Goal: Information Seeking & Learning: Find specific fact

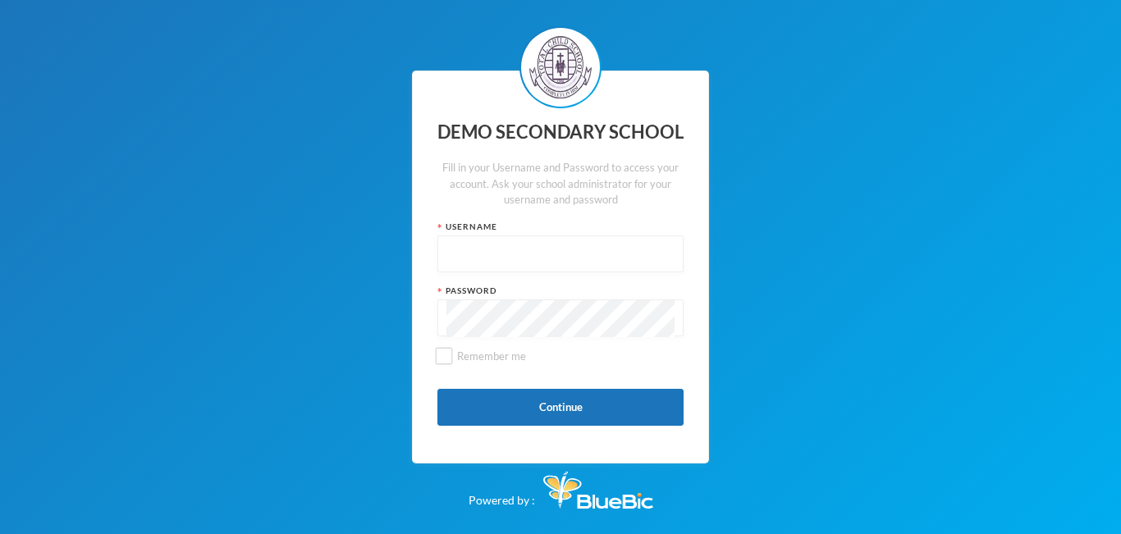
click at [474, 245] on input "text" at bounding box center [561, 254] width 228 height 37
type input "edeh"
click at [472, 396] on button "Continue" at bounding box center [561, 407] width 246 height 37
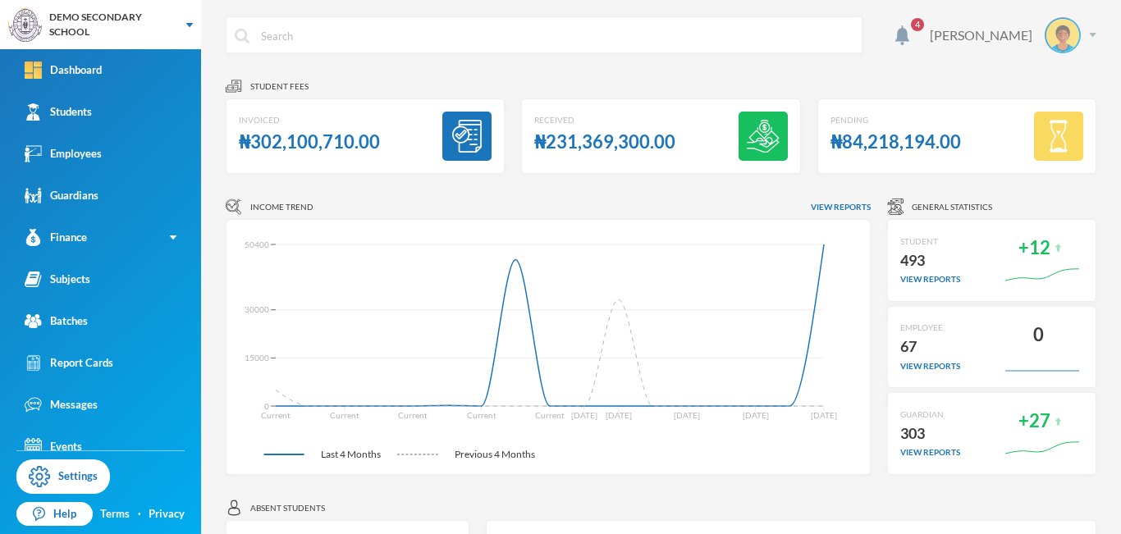
click at [1083, 31] on div "[PERSON_NAME]" at bounding box center [1007, 35] width 179 height 36
click at [193, 25] on div "DEMO SECONDARY SCHOOL" at bounding box center [100, 24] width 201 height 49
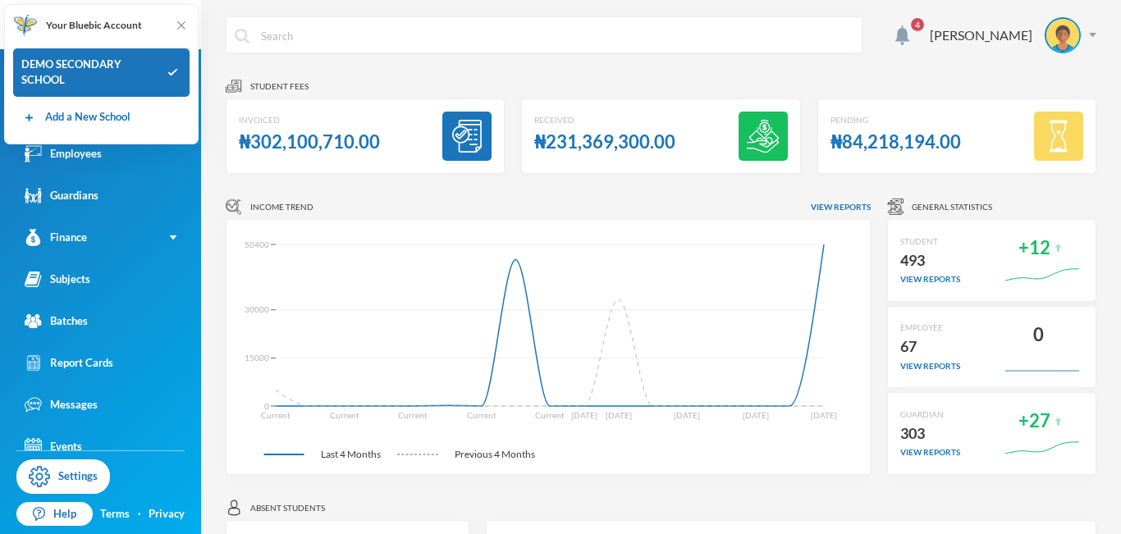
click at [192, 24] on div "Your Bluebic Account DEMO SECONDARY SCHOOL Add a New School" at bounding box center [101, 74] width 195 height 140
click at [179, 21] on img at bounding box center [181, 25] width 16 height 16
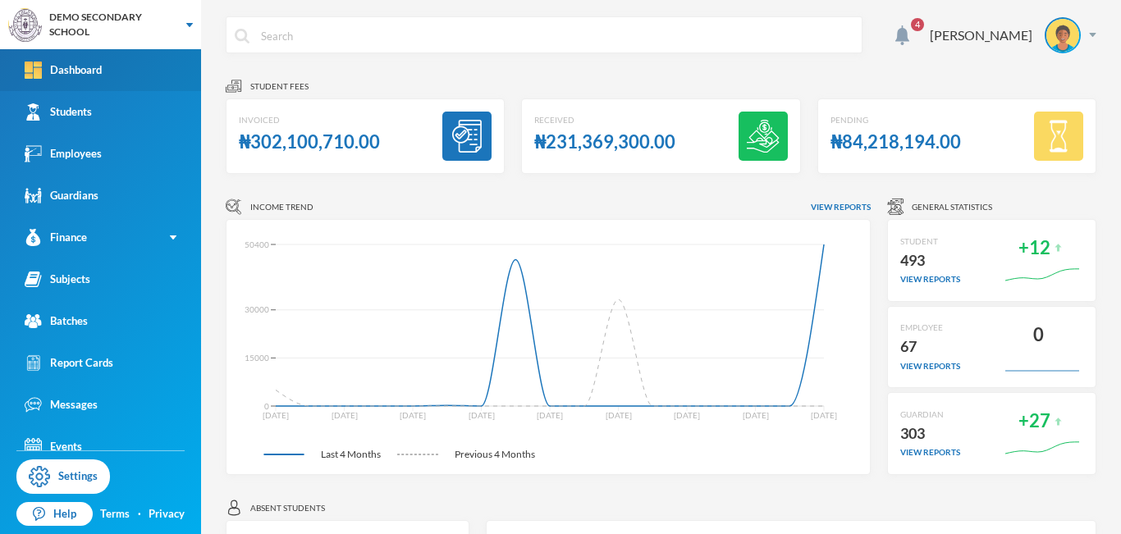
click at [88, 69] on div "Dashboard" at bounding box center [63, 70] width 77 height 17
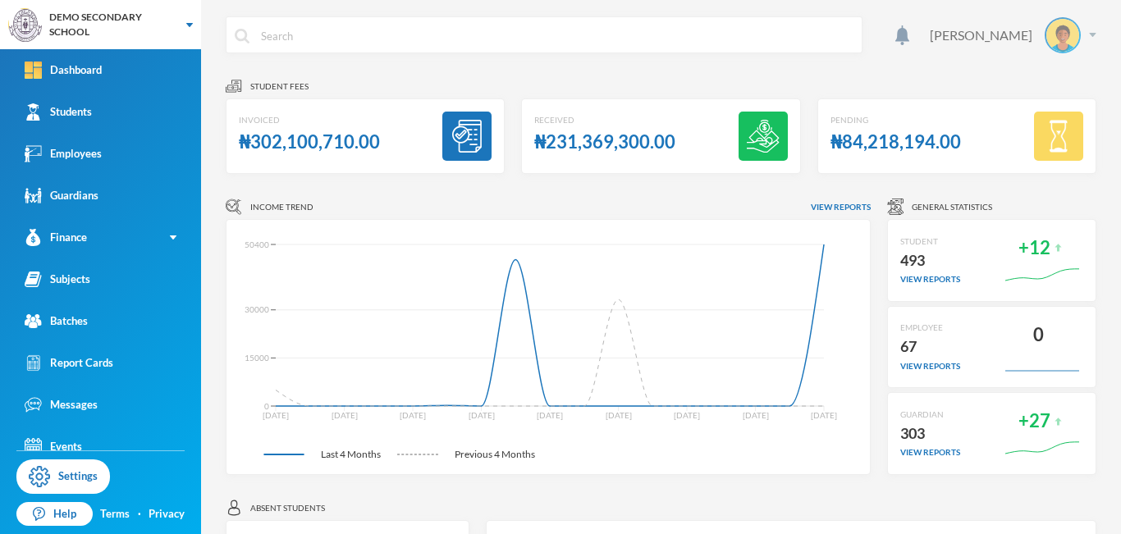
click at [1079, 39] on div "[PERSON_NAME]" at bounding box center [1007, 35] width 179 height 36
click at [1034, 115] on button "Logout" at bounding box center [1039, 120] width 74 height 25
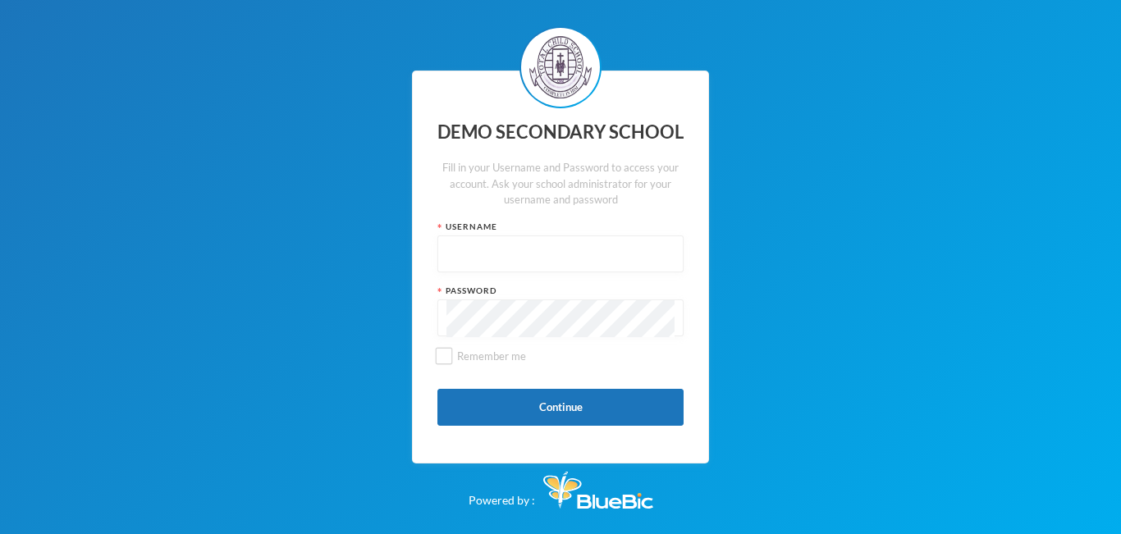
click at [530, 247] on input "text" at bounding box center [561, 254] width 228 height 37
type input "e6"
click at [523, 419] on button "Continue" at bounding box center [561, 407] width 246 height 37
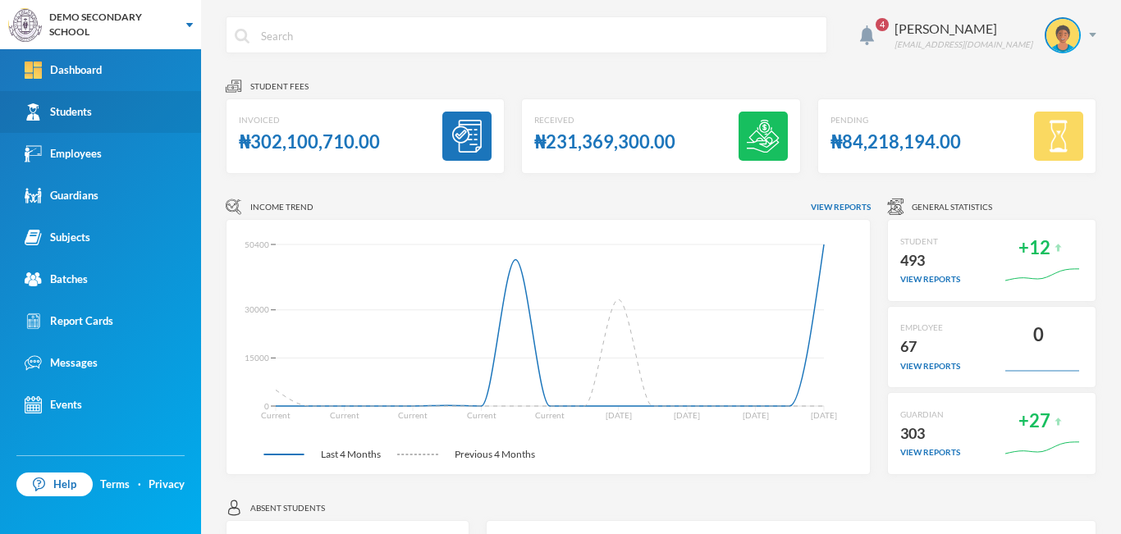
click at [71, 108] on div "Students" at bounding box center [58, 111] width 67 height 17
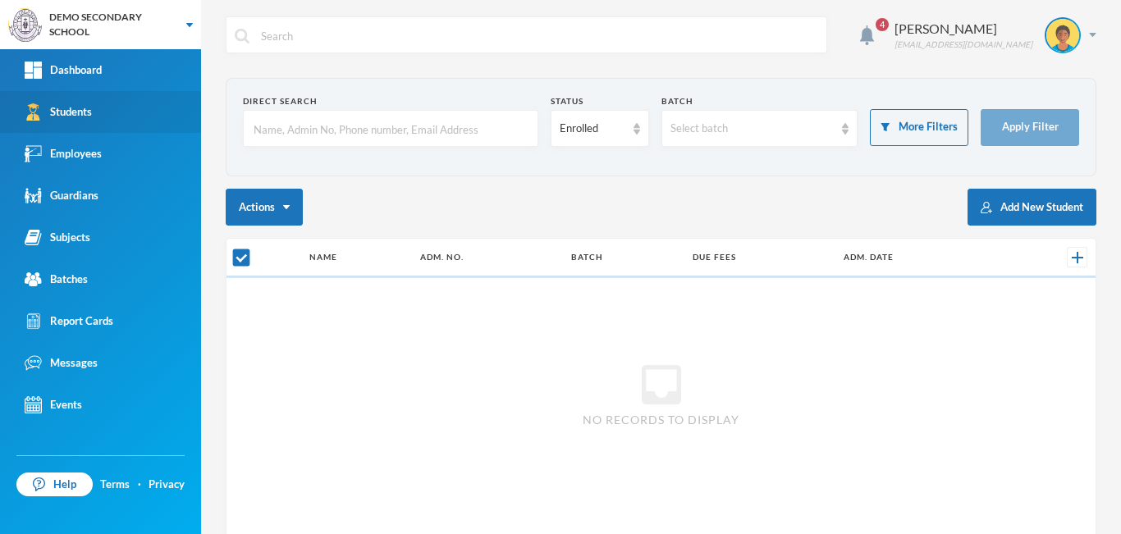
checkbox input "false"
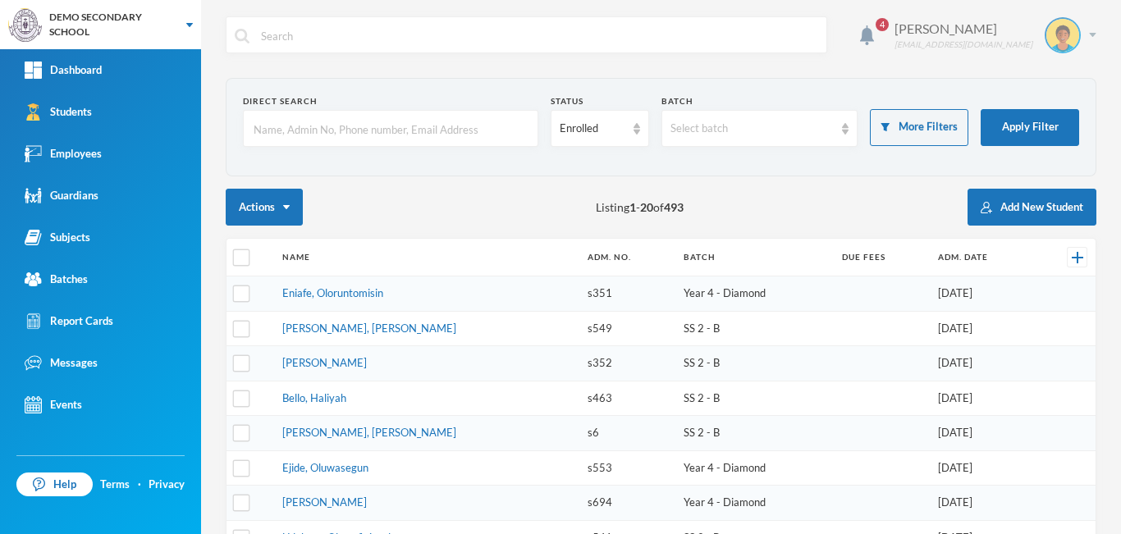
click at [1089, 34] on img at bounding box center [1092, 35] width 7 height 4
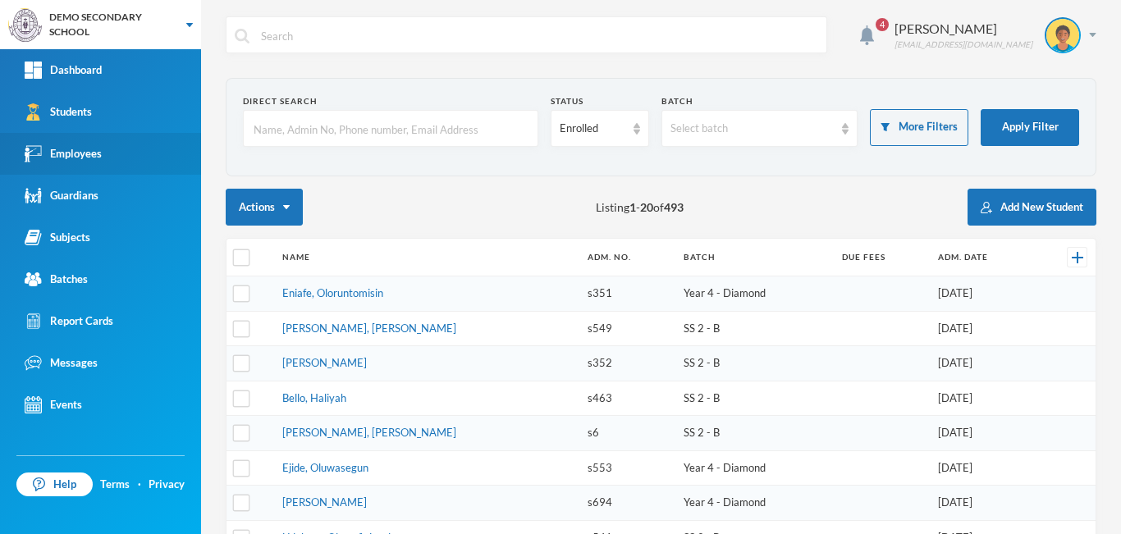
click at [74, 158] on div "Employees" at bounding box center [63, 153] width 77 height 17
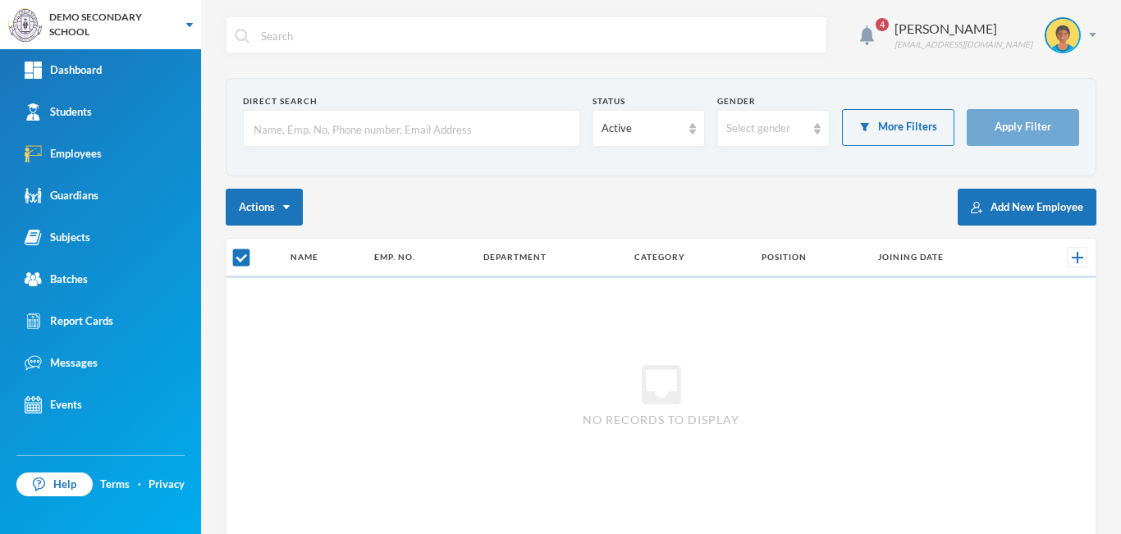
checkbox input "false"
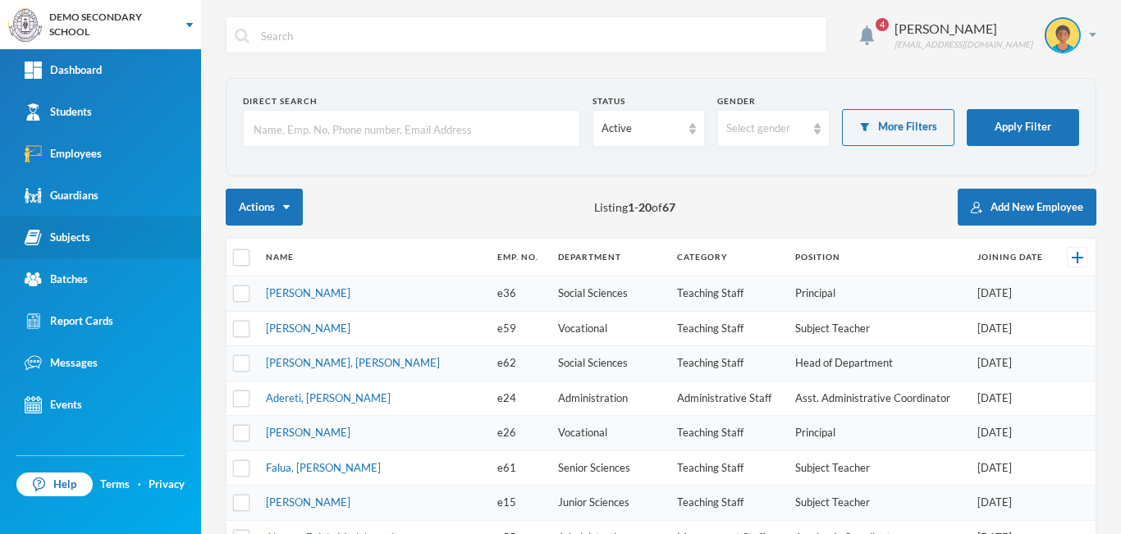
click at [80, 236] on div "Subjects" at bounding box center [58, 237] width 66 height 17
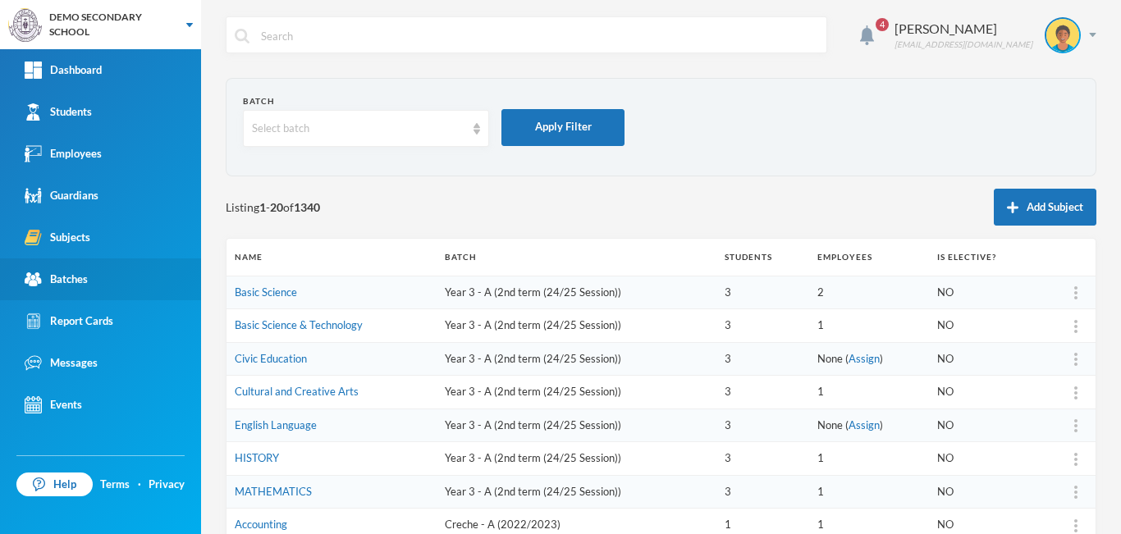
click at [73, 277] on div "Batches" at bounding box center [56, 279] width 63 height 17
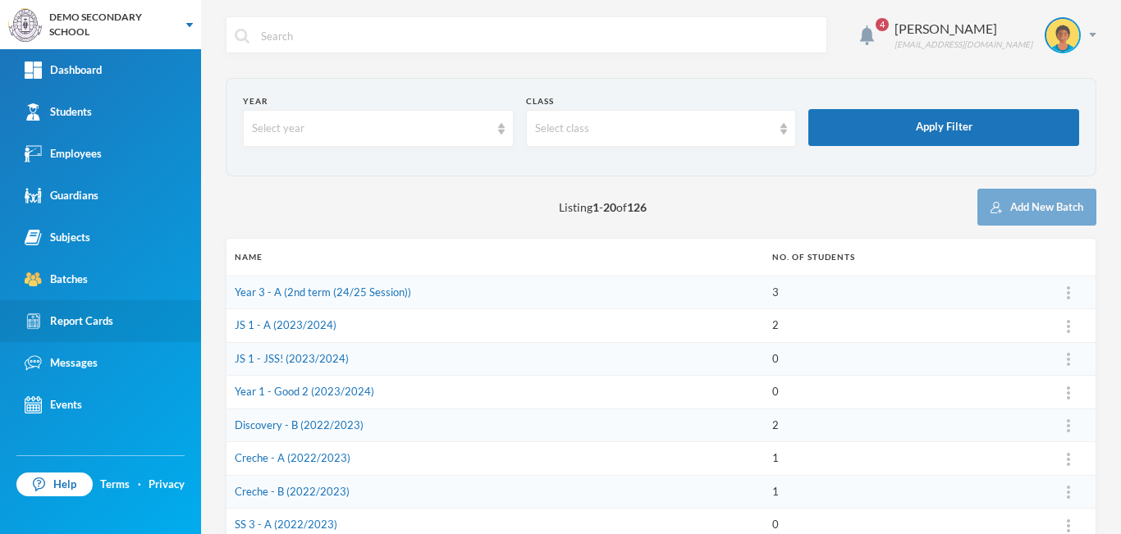
click at [74, 317] on div "Report Cards" at bounding box center [69, 321] width 89 height 17
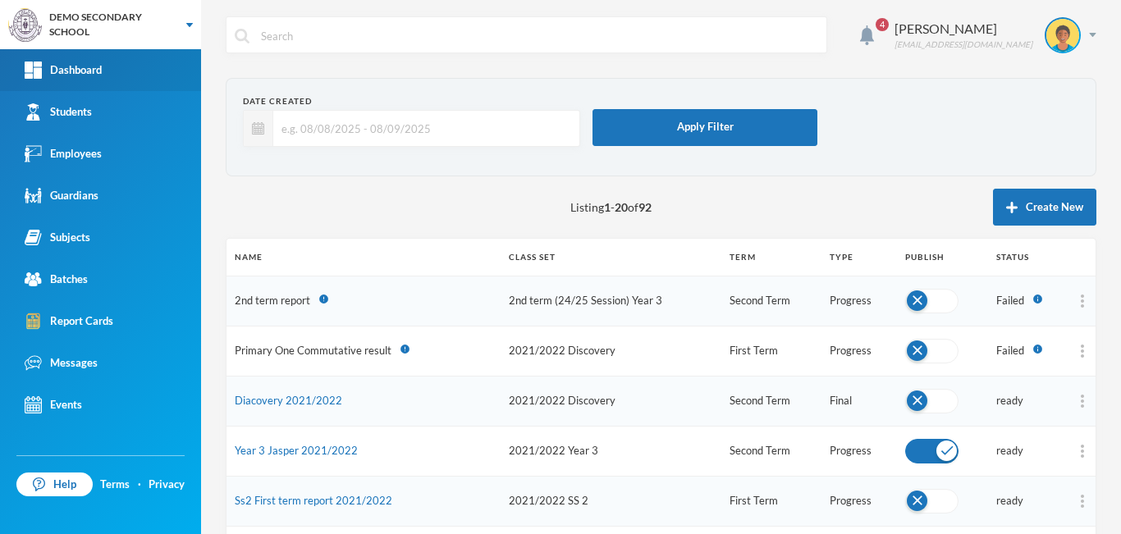
click at [91, 71] on div "Dashboard" at bounding box center [63, 70] width 77 height 17
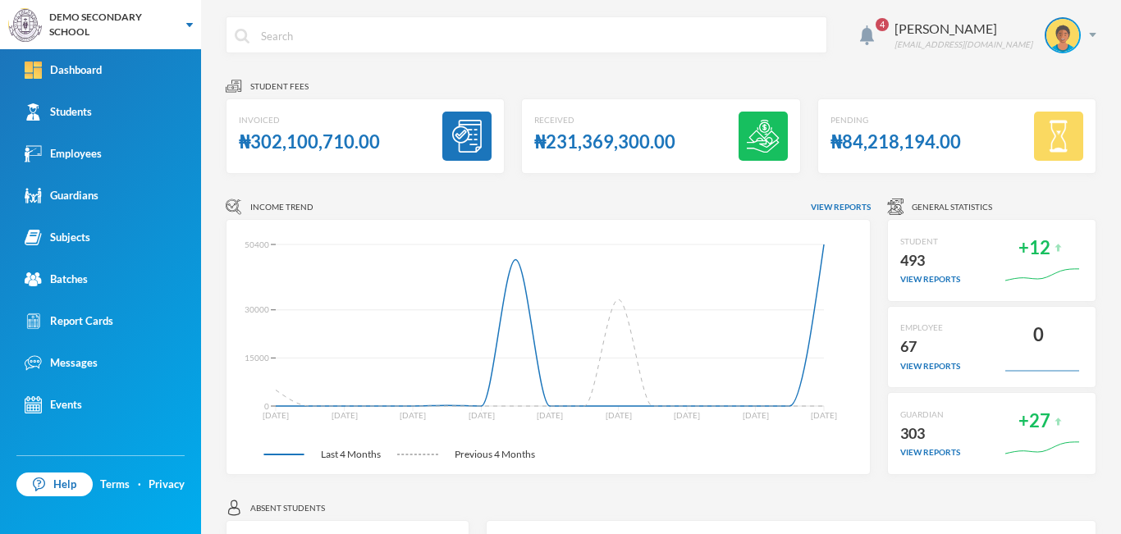
click at [774, 6] on div "4 Joseph Thelma no-reply@bluebic.com Student fees Invoiced ₦302,100,710.00 Rece…" at bounding box center [661, 267] width 920 height 534
click at [1089, 33] on img at bounding box center [1092, 35] width 7 height 4
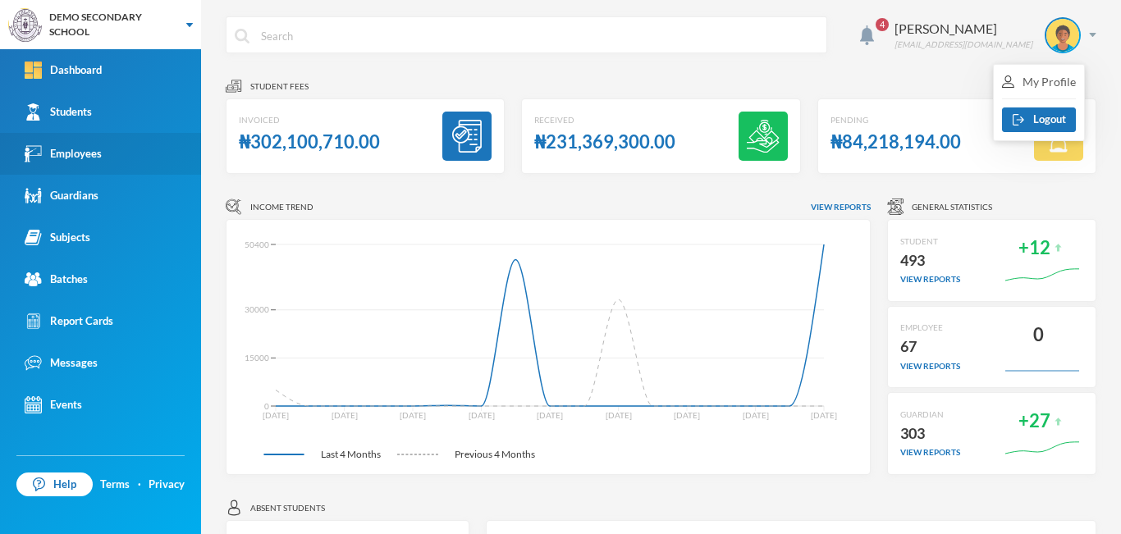
click at [71, 160] on div "Employees" at bounding box center [63, 153] width 77 height 17
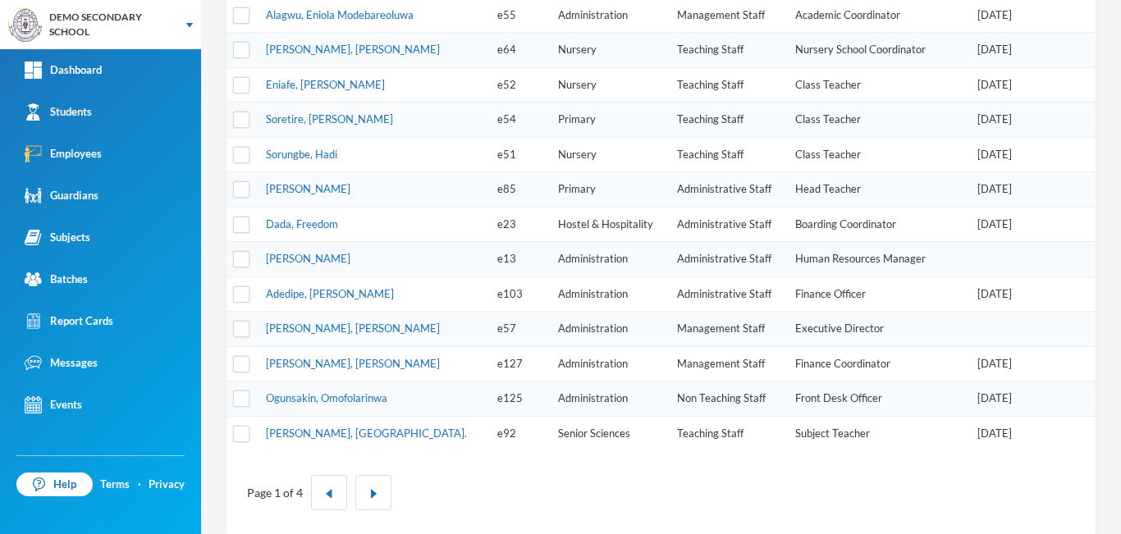
scroll to position [541, 0]
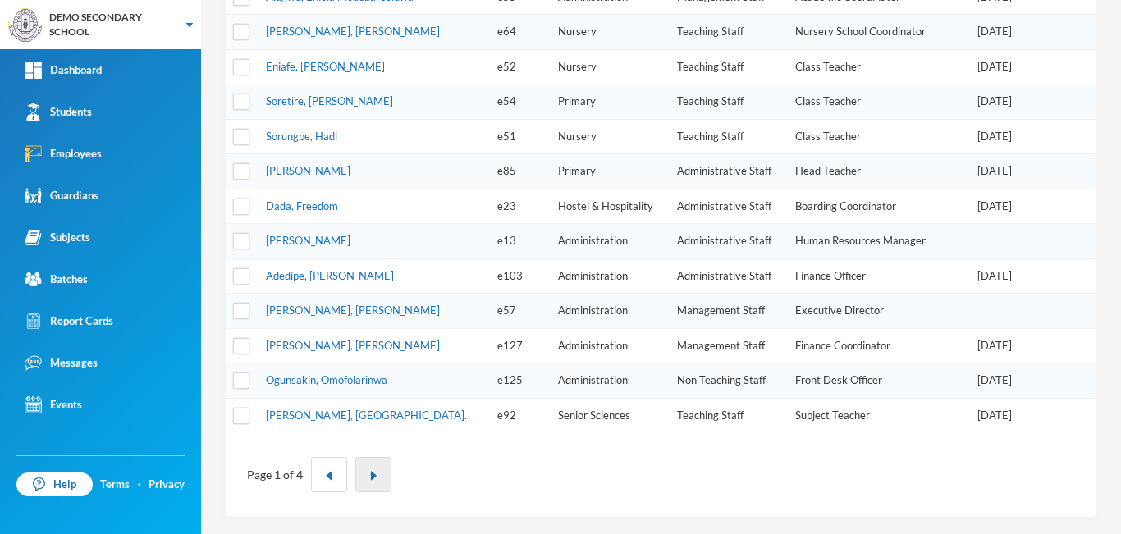
click at [371, 478] on img "button" at bounding box center [374, 476] width 10 height 10
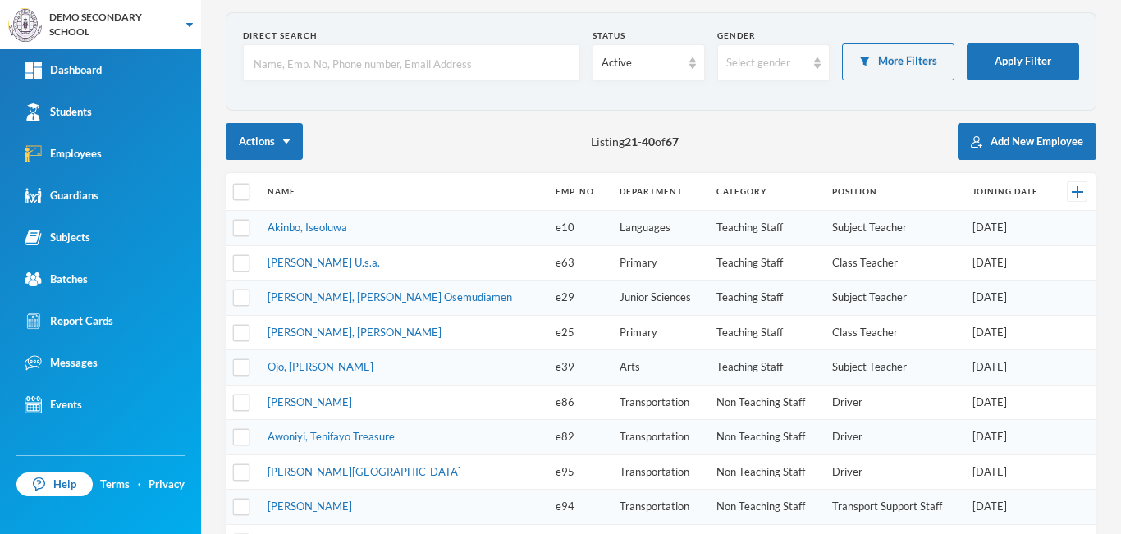
scroll to position [0, 0]
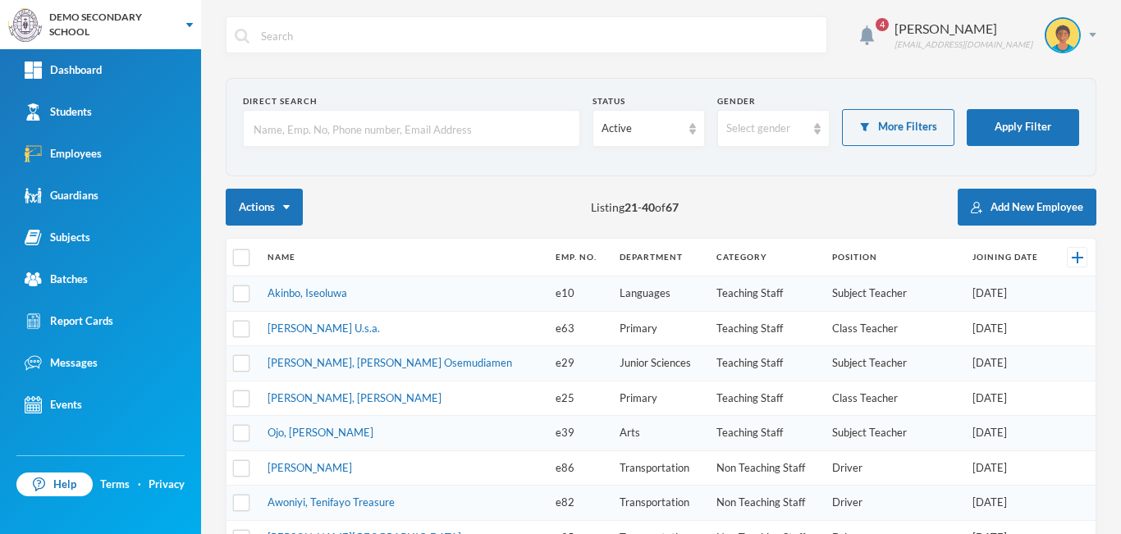
click at [488, 129] on input "text" at bounding box center [411, 129] width 319 height 37
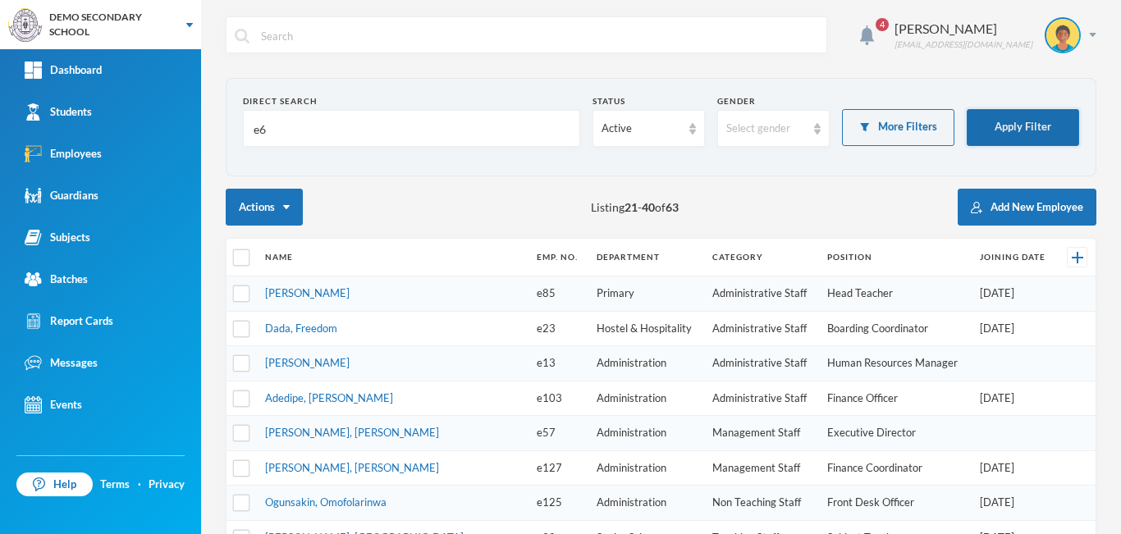
click at [1012, 126] on button "Apply Filter" at bounding box center [1023, 127] width 112 height 37
click at [479, 126] on input "e6" at bounding box center [411, 129] width 319 height 37
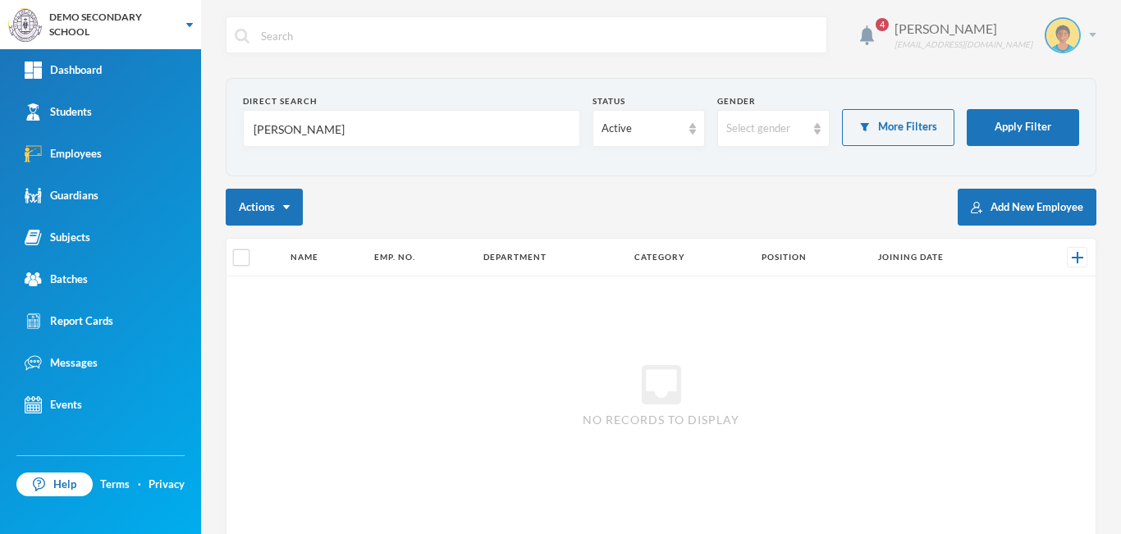
type input "joseph thelma"
click at [1082, 25] on div "Joseph Thelma no-reply@bluebic.com" at bounding box center [990, 35] width 214 height 36
click at [1084, 41] on div "4 Joseph Thelma no-reply@bluebic.com Direct Search joseph thelma Status Active …" at bounding box center [661, 267] width 920 height 534
click at [1085, 34] on div "4 Joseph Thelma no-reply@bluebic.com Direct Search joseph thelma Status Active …" at bounding box center [661, 267] width 920 height 534
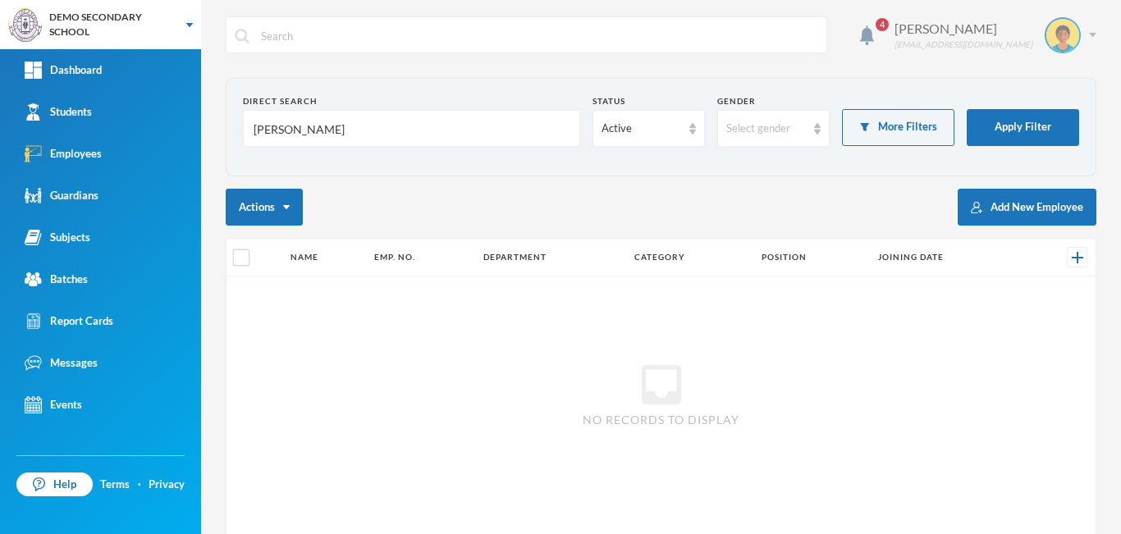
click at [1074, 34] on div "Joseph Thelma no-reply@bluebic.com" at bounding box center [990, 35] width 214 height 36
click at [1057, 84] on div "My Profile" at bounding box center [1039, 81] width 74 height 17
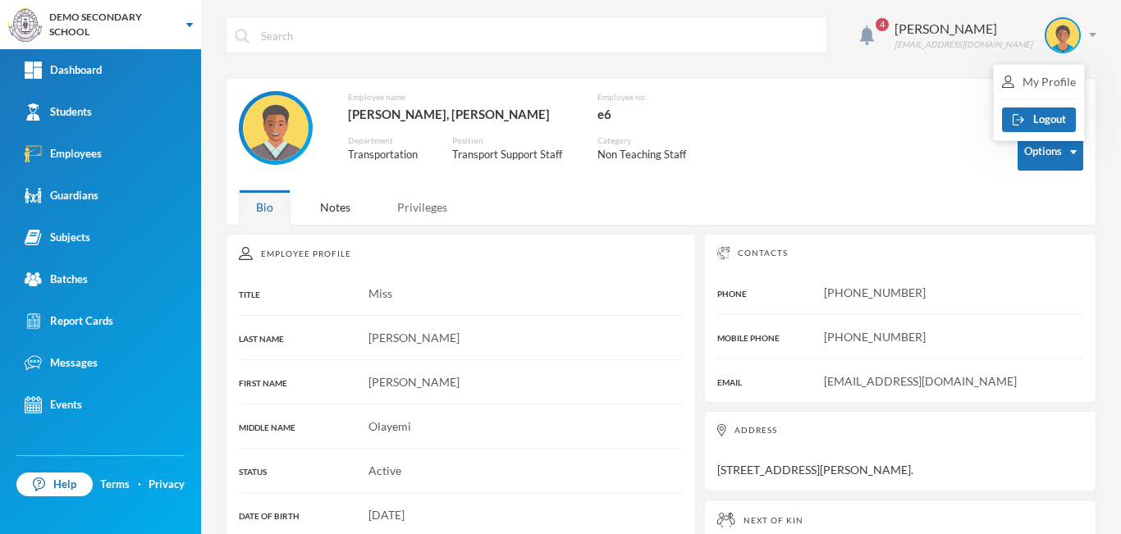
click at [425, 209] on div "Privileges" at bounding box center [422, 207] width 85 height 35
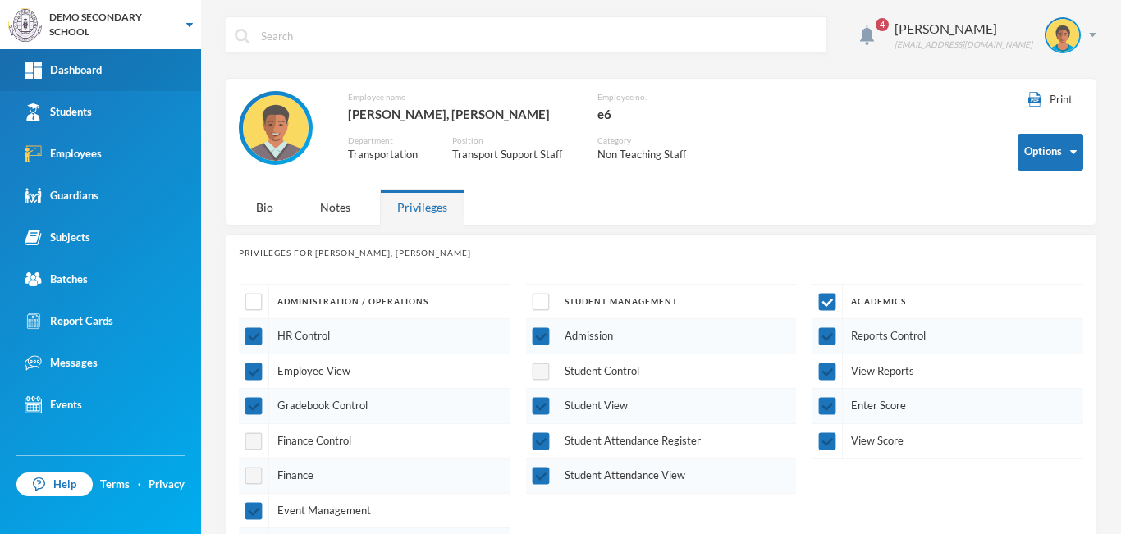
click at [109, 66] on link "Dashboard" at bounding box center [100, 70] width 201 height 42
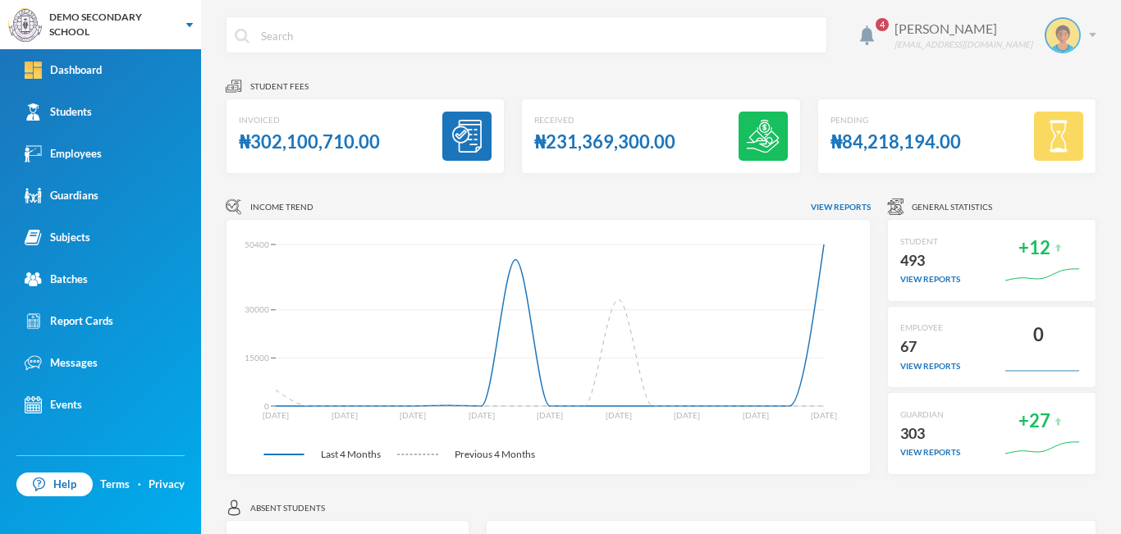
click at [1089, 35] on img at bounding box center [1092, 35] width 7 height 4
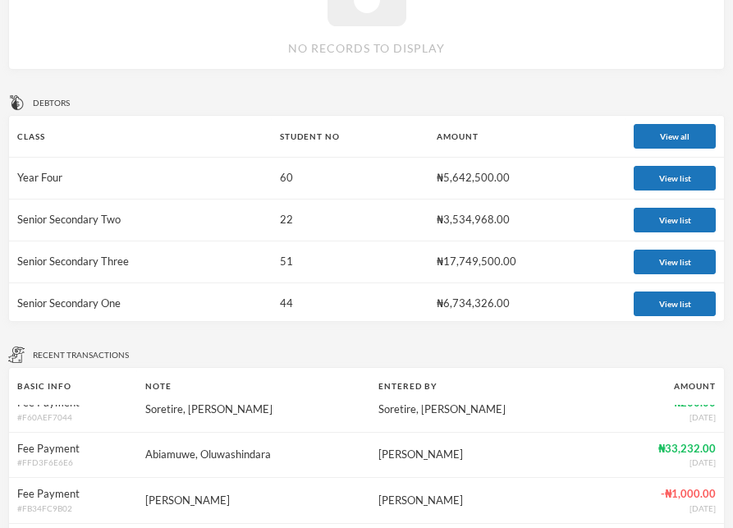
scroll to position [766, 0]
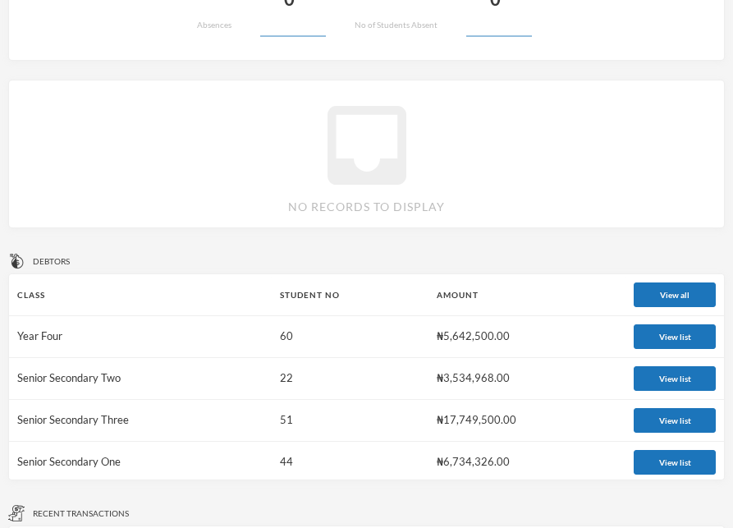
click at [571, 241] on div "Student fees Invoiced ₦302,100,710.00 Received ₦231,369,300.00 Pending ₦84,218,…" at bounding box center [366, 316] width 717 height 2049
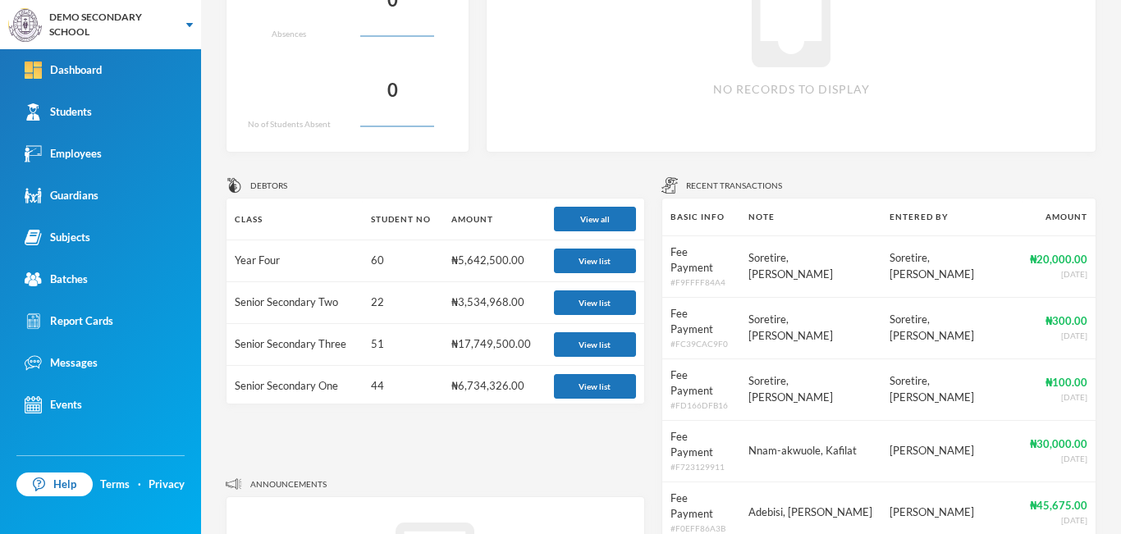
scroll to position [0, 0]
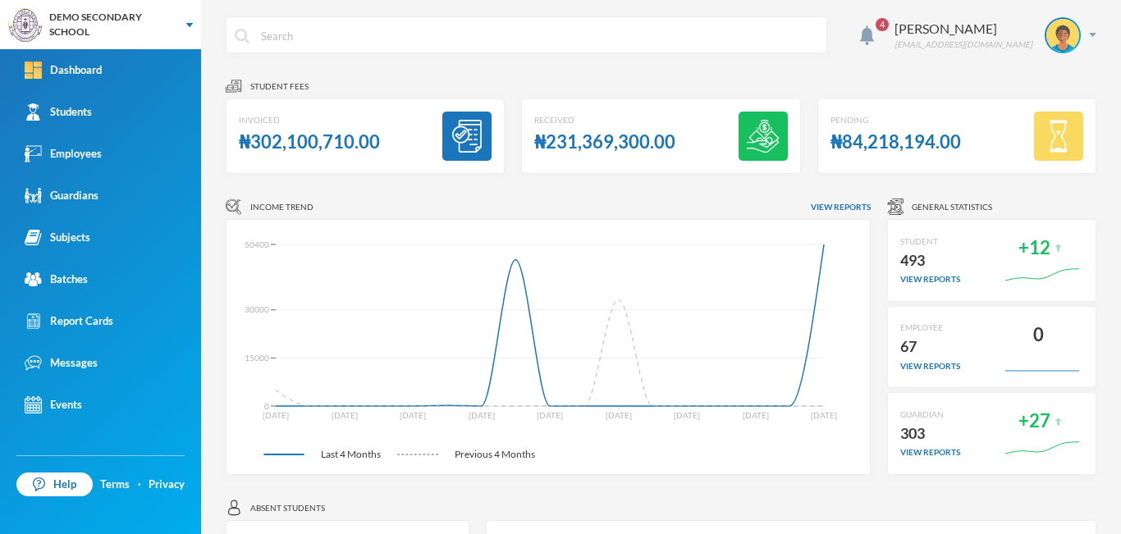
click at [592, 69] on div "4 Joseph Thelma no-reply@bluebic.com" at bounding box center [661, 47] width 871 height 62
click at [1080, 39] on div "Joseph Thelma no-reply@bluebic.com" at bounding box center [990, 35] width 214 height 36
click at [577, 67] on div "4 Joseph Thelma no-reply@bluebic.com" at bounding box center [661, 47] width 871 height 62
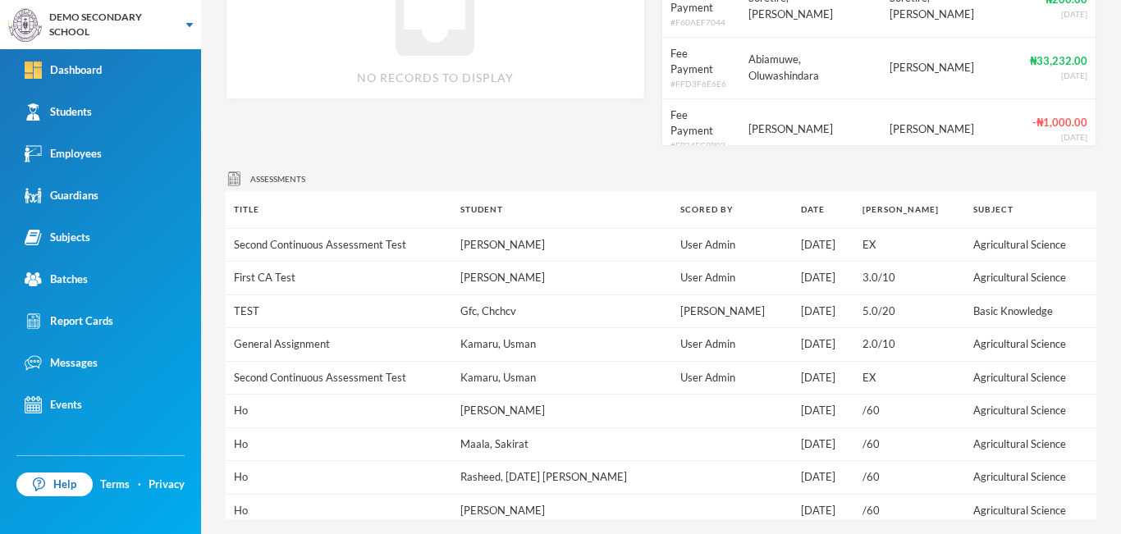
scroll to position [1106, 0]
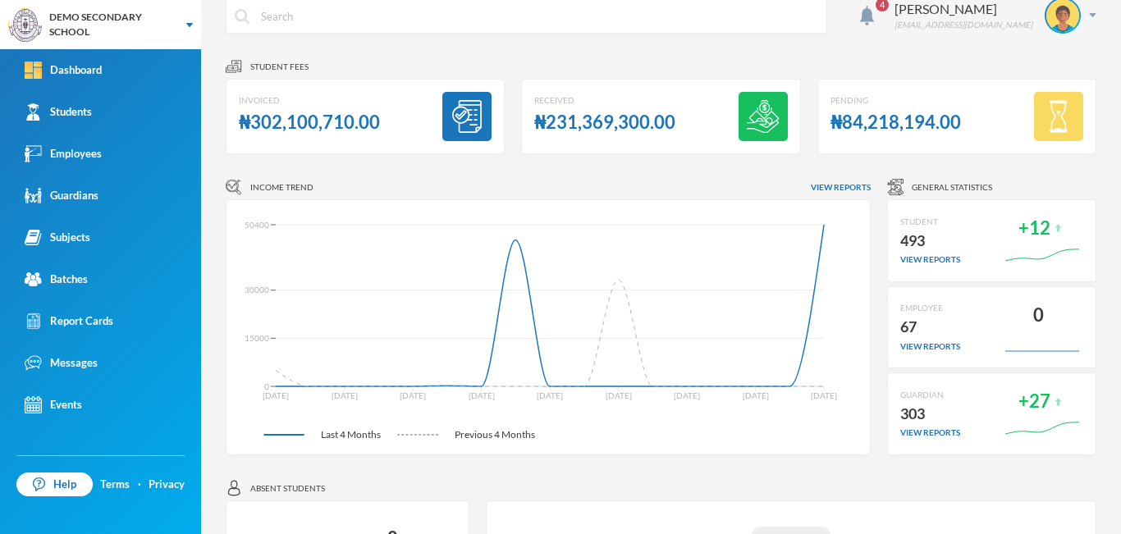
scroll to position [0, 0]
